Goal: Contribute content

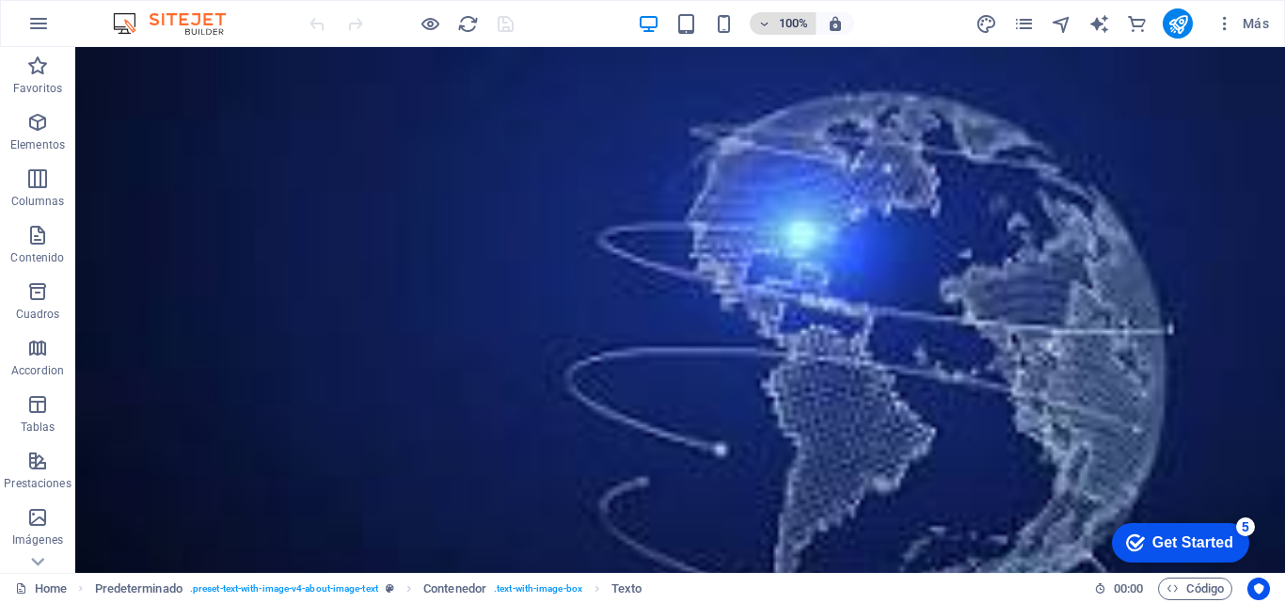
click at [767, 26] on icon "button" at bounding box center [763, 24] width 13 height 12
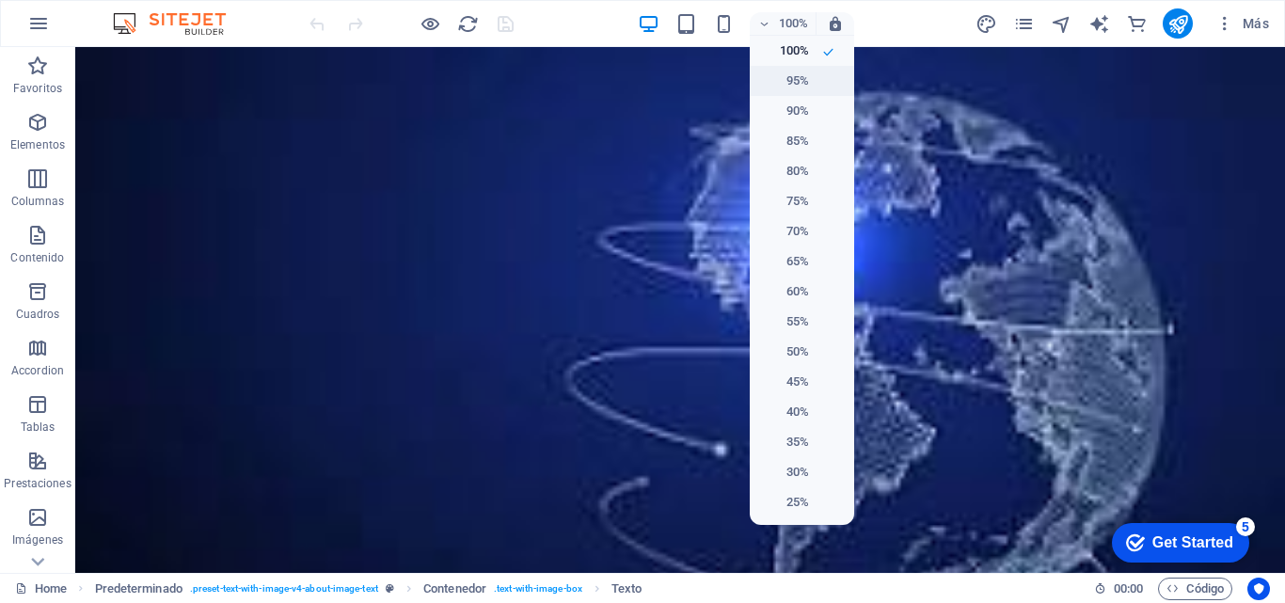
click at [782, 74] on h6 "95%" at bounding box center [785, 81] width 48 height 23
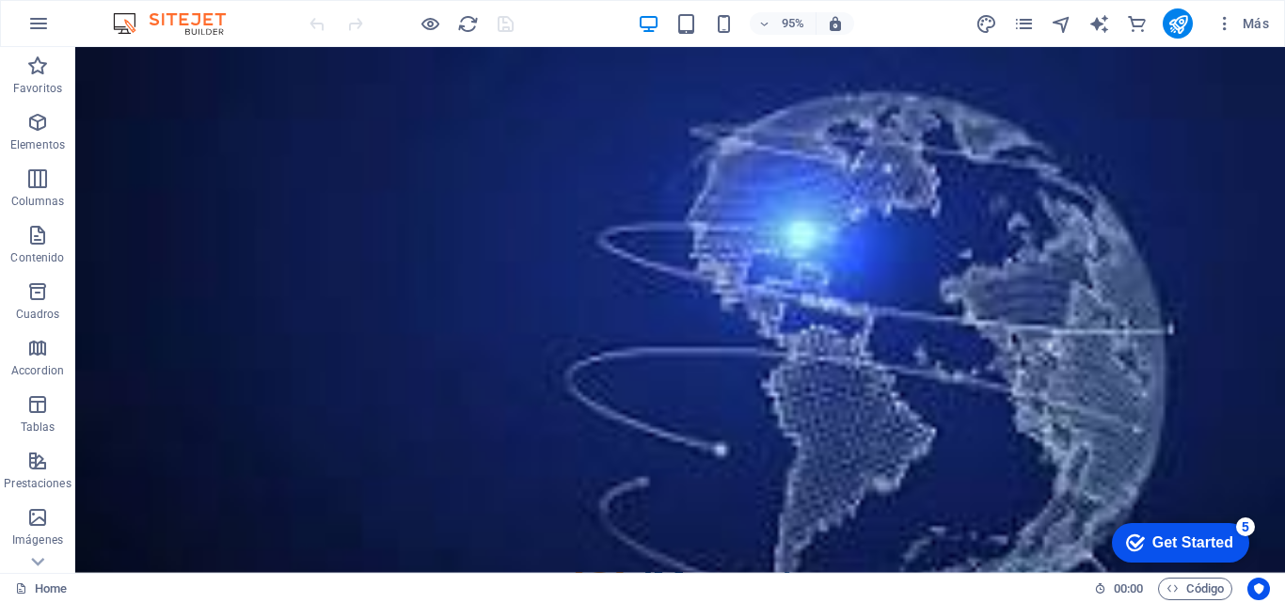
drag, startPoint x: 1335, startPoint y: 131, endPoint x: 1330, endPoint y: 87, distance: 43.5
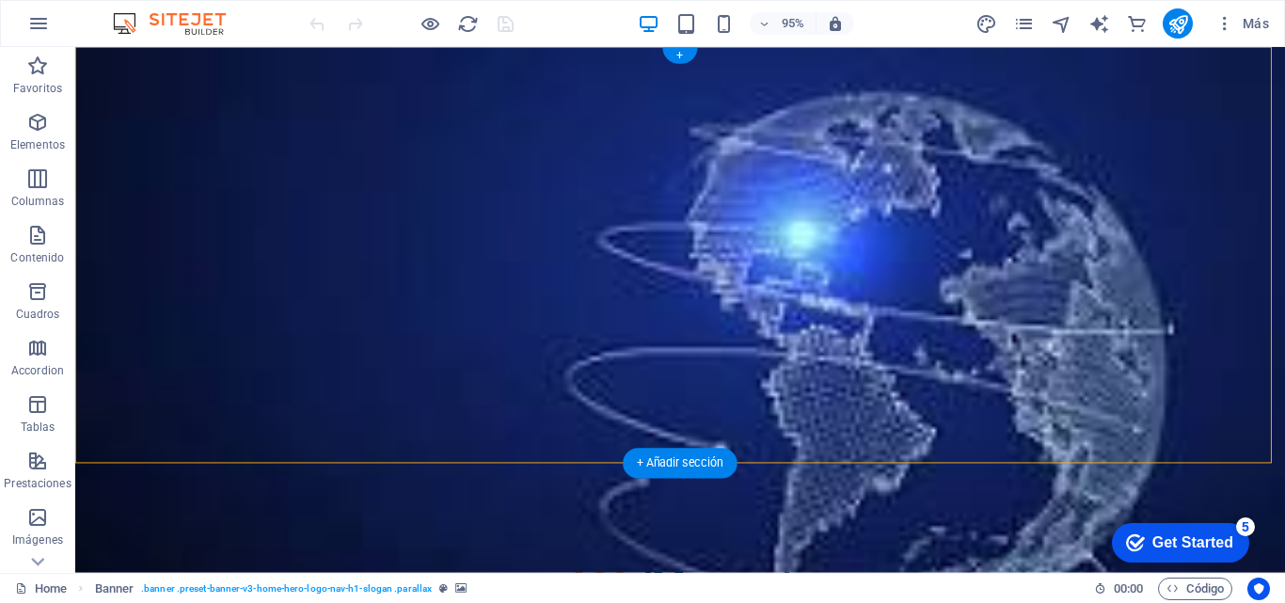
drag, startPoint x: 280, startPoint y: 115, endPoint x: 165, endPoint y: 112, distance: 115.8
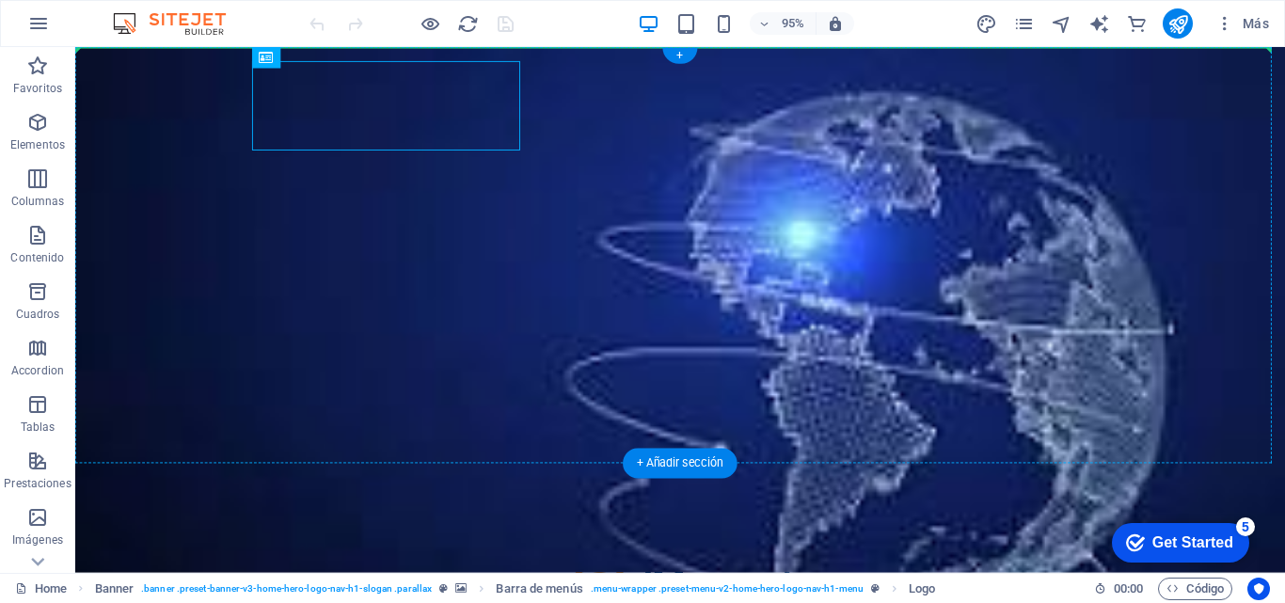
drag, startPoint x: 267, startPoint y: 106, endPoint x: 251, endPoint y: 108, distance: 16.1
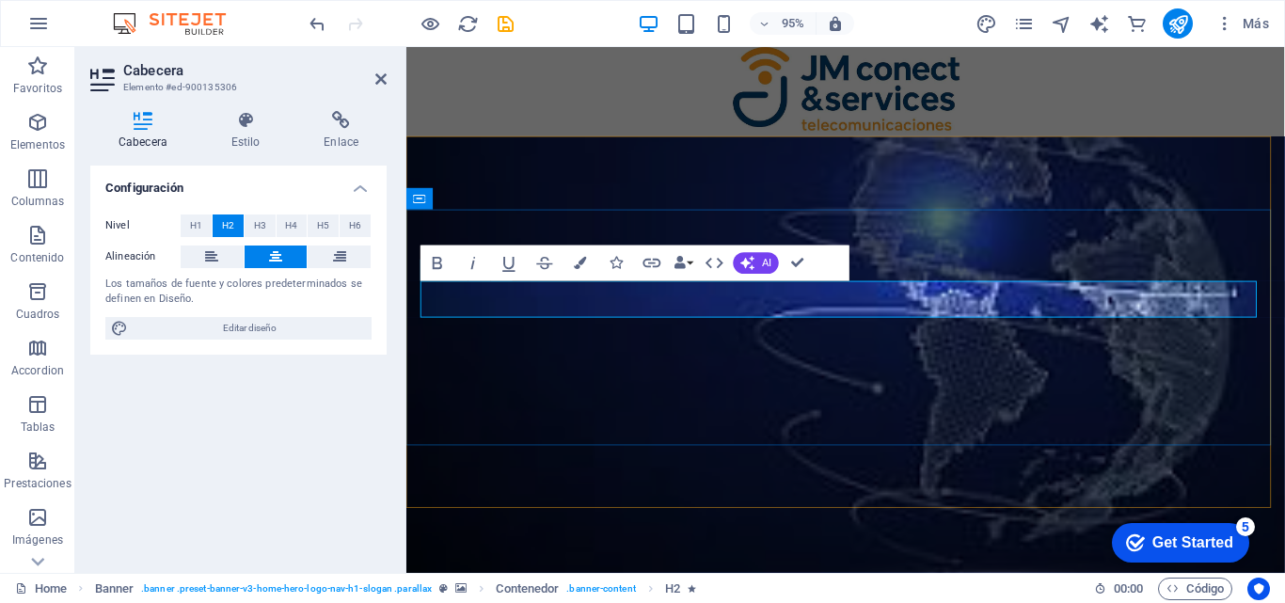
drag, startPoint x: 798, startPoint y: 316, endPoint x: 604, endPoint y: 307, distance: 194.0
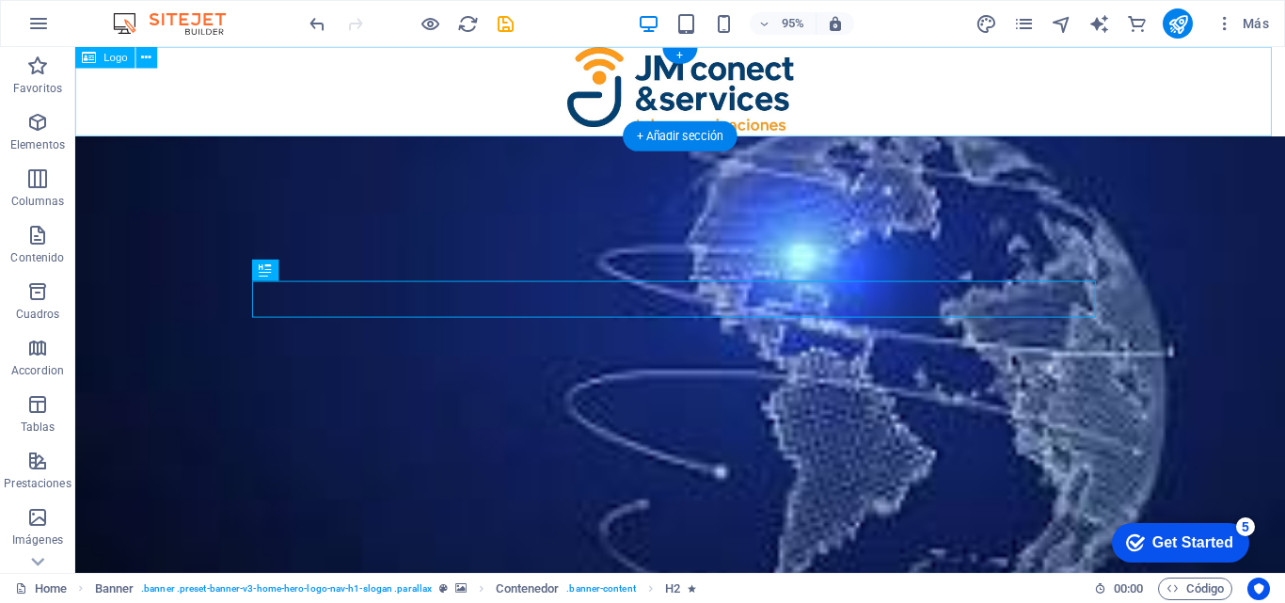
click at [1064, 111] on div at bounding box center [712, 94] width 1274 height 94
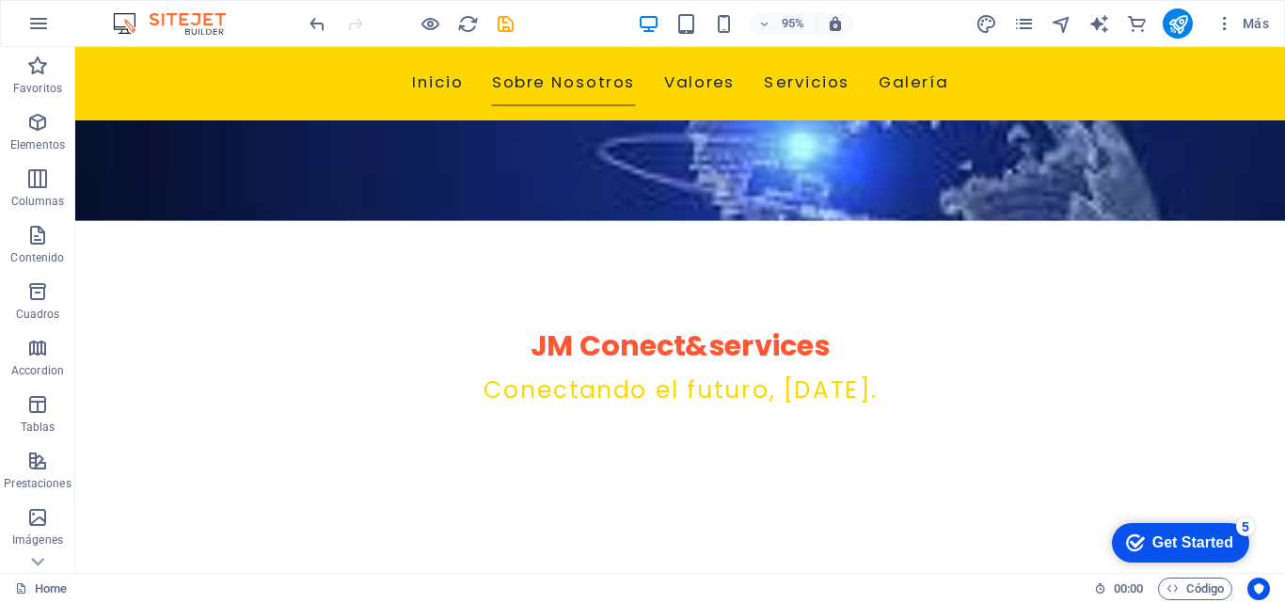
scroll to position [456, 0]
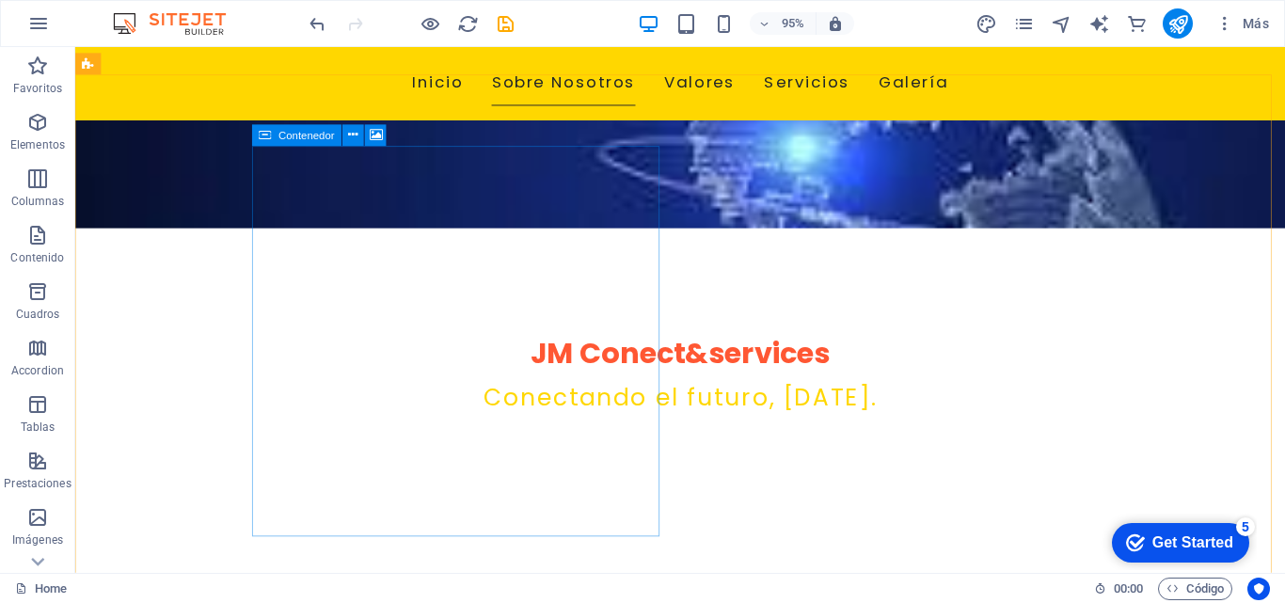
click at [308, 138] on span "Contenedor" at bounding box center [306, 135] width 56 height 10
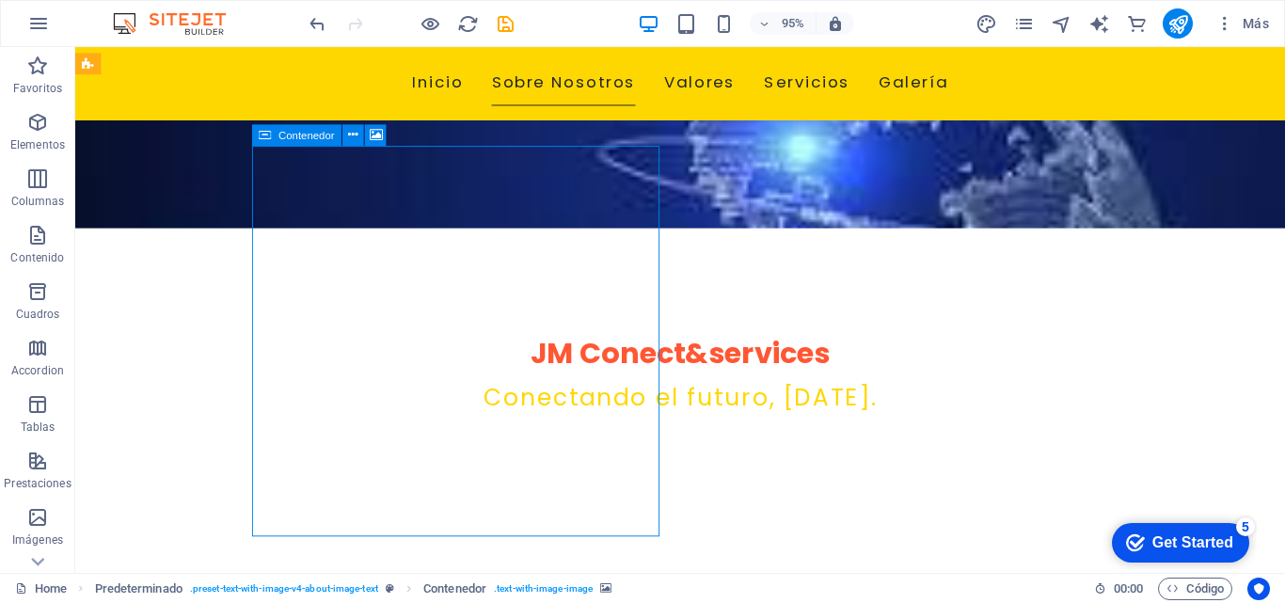
drag, startPoint x: 308, startPoint y: 138, endPoint x: 64, endPoint y: 210, distance: 253.9
click at [308, 138] on span "Contenedor" at bounding box center [306, 135] width 56 height 10
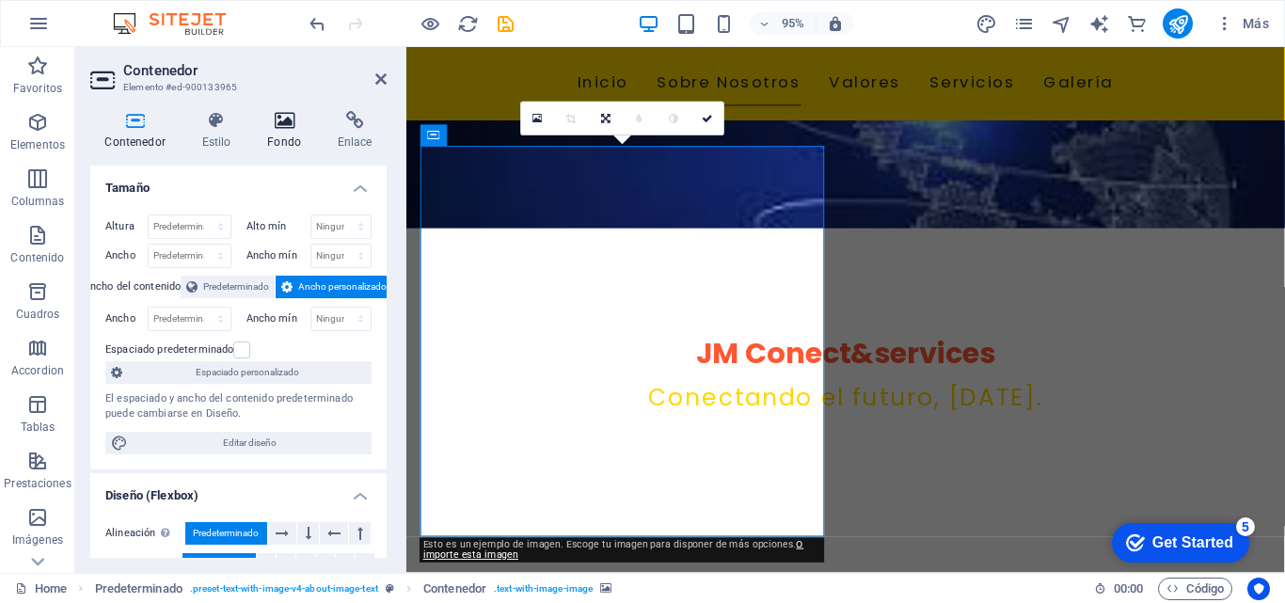
click at [277, 127] on icon at bounding box center [284, 120] width 63 height 19
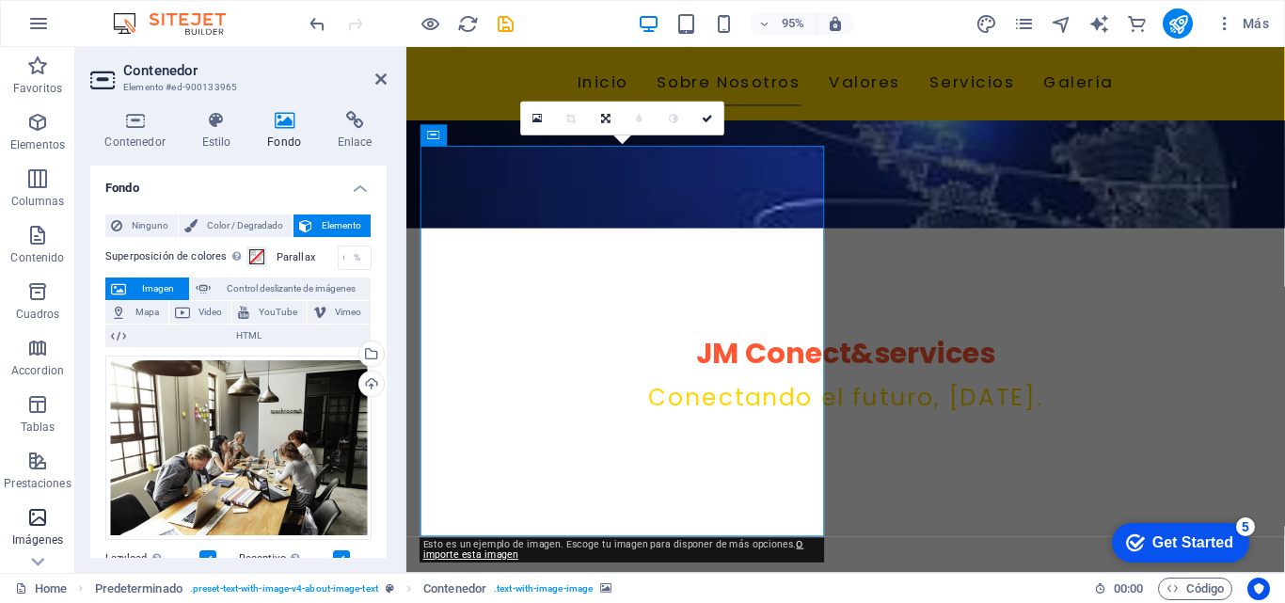
click at [47, 528] on icon "button" at bounding box center [37, 517] width 23 height 23
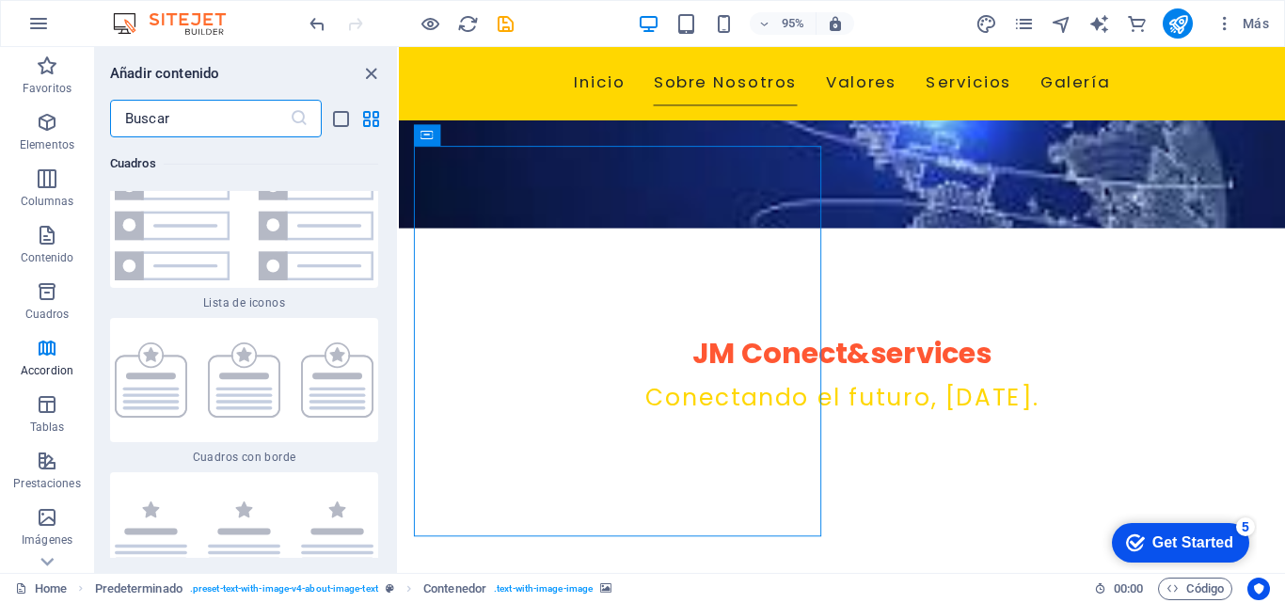
scroll to position [9691, 0]
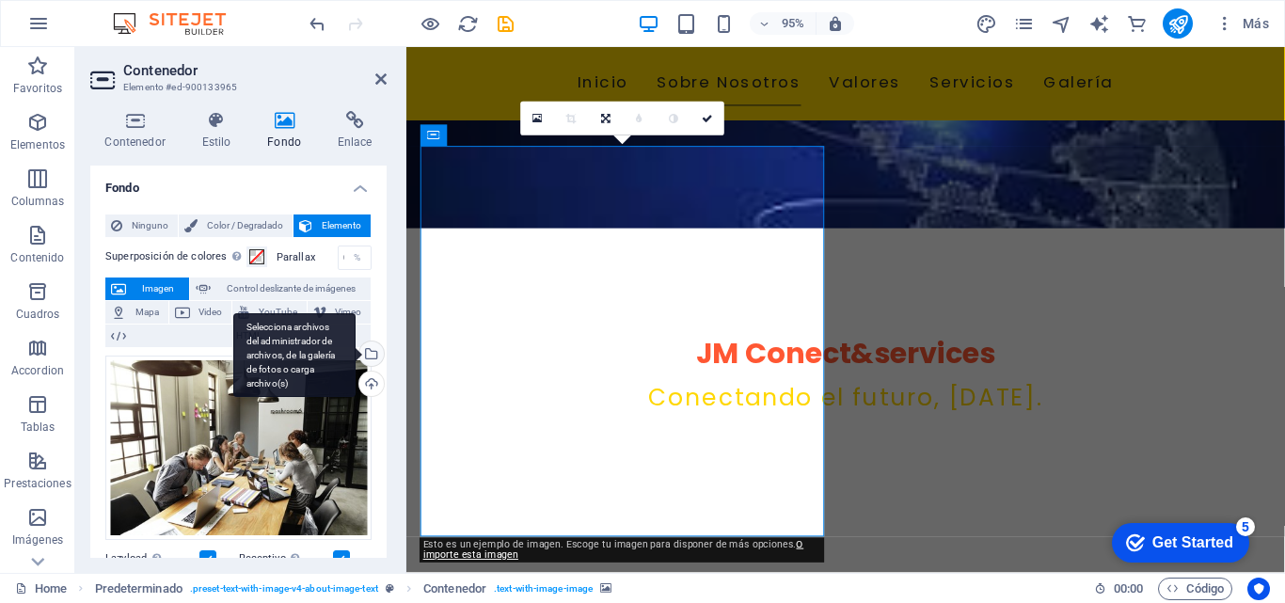
click at [356, 352] on div "Selecciona archivos del administrador de archivos, de la galería de fotos o car…" at bounding box center [294, 355] width 122 height 85
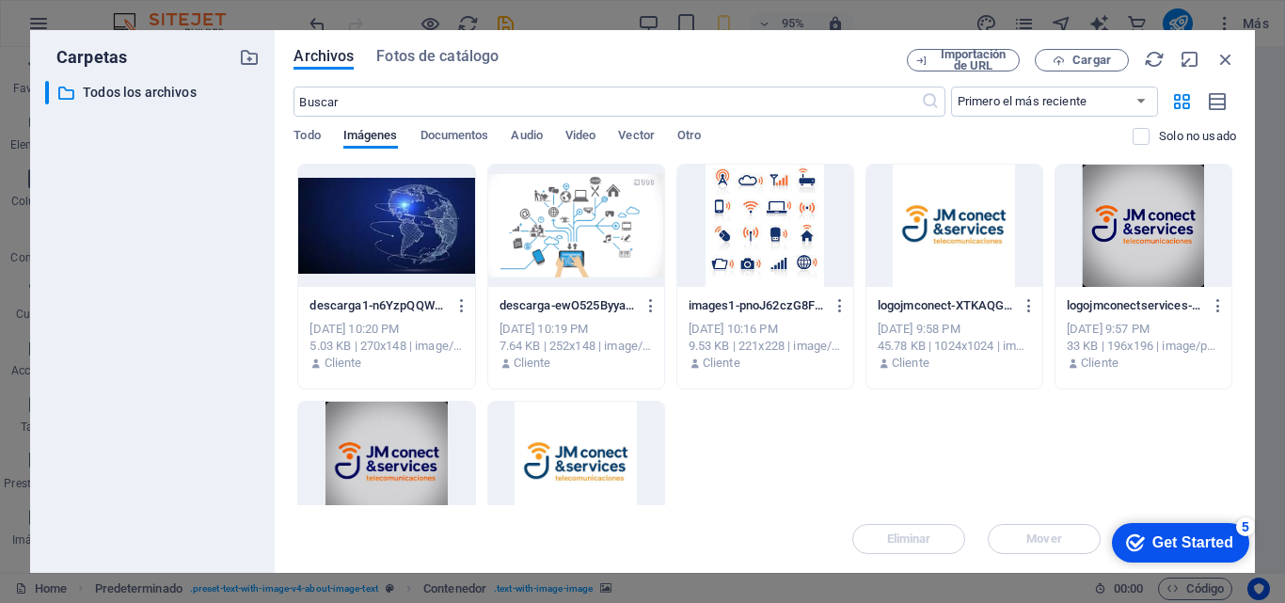
click at [770, 235] on div at bounding box center [765, 226] width 176 height 122
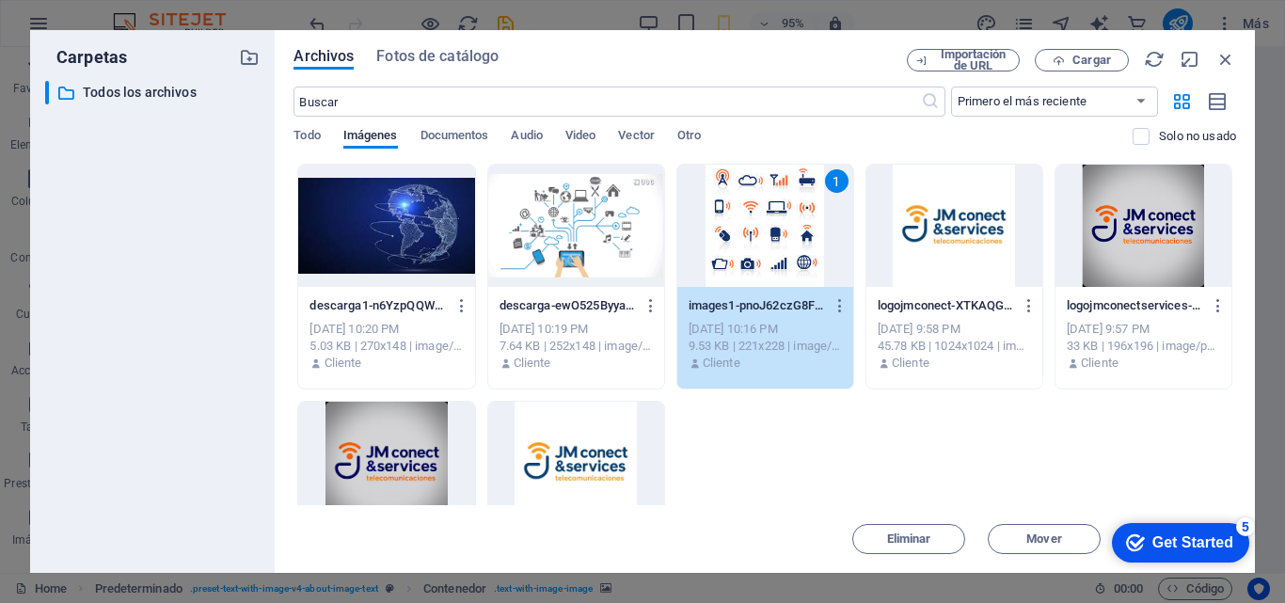
click at [794, 251] on div "1" at bounding box center [765, 226] width 176 height 122
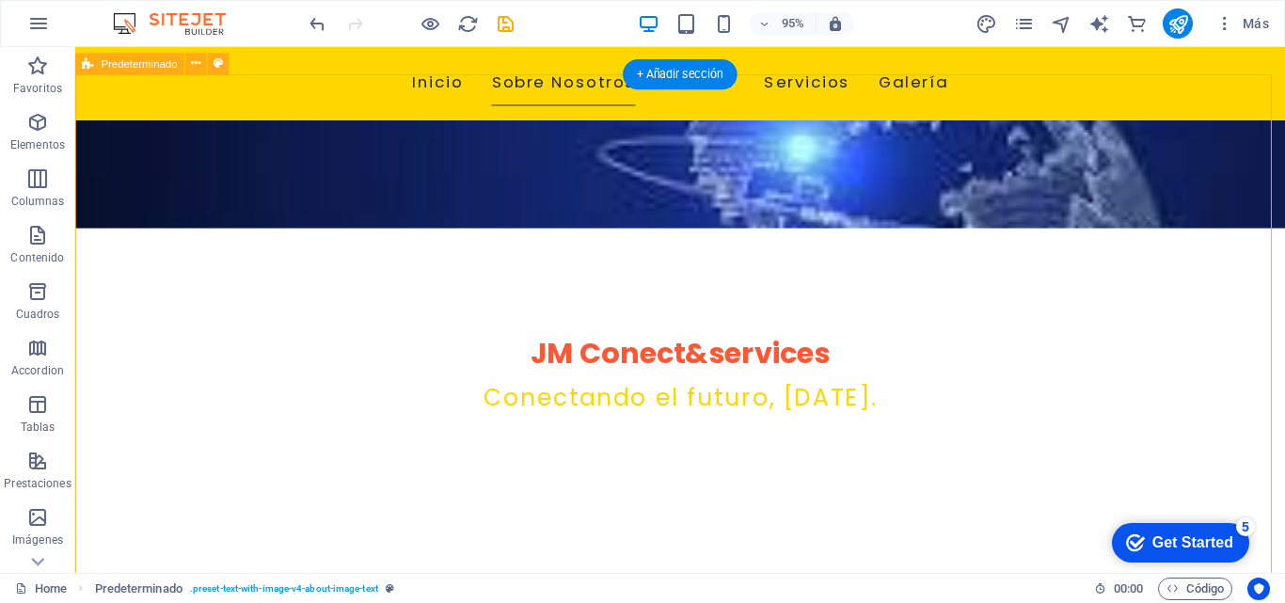
click at [1183, 36] on button "publish" at bounding box center [1178, 23] width 30 height 30
